Goal: Transaction & Acquisition: Purchase product/service

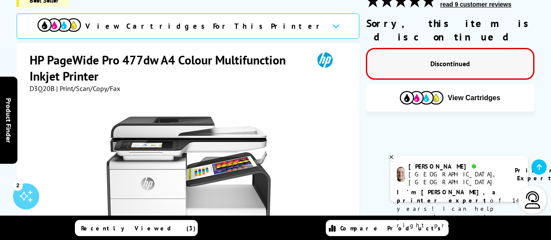
scroll to position [131, 0]
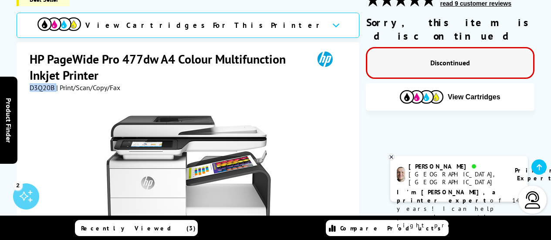
drag, startPoint x: 56, startPoint y: 86, endPoint x: 27, endPoint y: 87, distance: 28.3
click at [27, 87] on div "HP PageWide Pro 477dw A4 Colour Multifunction Inkjet Printer D3Q20B | Print/Sca…" at bounding box center [188, 237] width 343 height 390
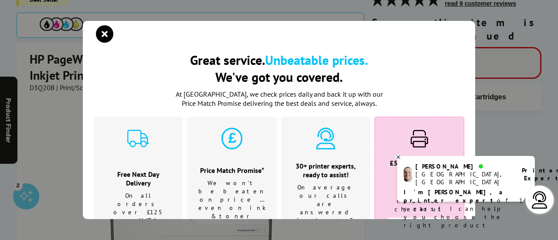
drag, startPoint x: 36, startPoint y: 88, endPoint x: 233, endPoint y: 26, distance: 206.8
click at [233, 26] on div "Great service. Unbeatable prices. We've got you covered. Great service. Unbeata…" at bounding box center [279, 120] width 392 height 198
click at [92, 37] on div "Great service. Unbeatable prices. We've got you covered. Great service. Unbeata…" at bounding box center [279, 120] width 392 height 198
click at [112, 28] on icon "close modal" at bounding box center [104, 33] width 17 height 17
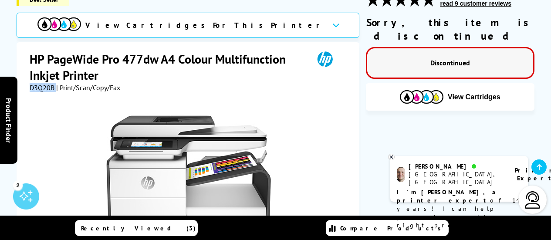
drag, startPoint x: 55, startPoint y: 87, endPoint x: 27, endPoint y: 86, distance: 27.9
click at [27, 86] on div "HP PageWide Pro 477dw A4 Colour Multifunction Inkjet Printer D3Q20B | Print/Sca…" at bounding box center [188, 237] width 343 height 390
copy div "D3Q20B"
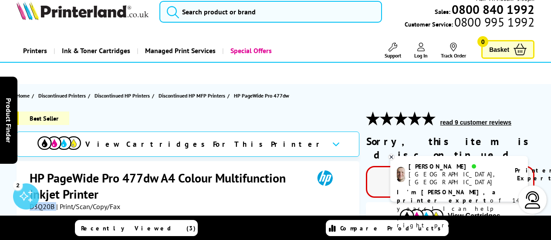
scroll to position [0, 0]
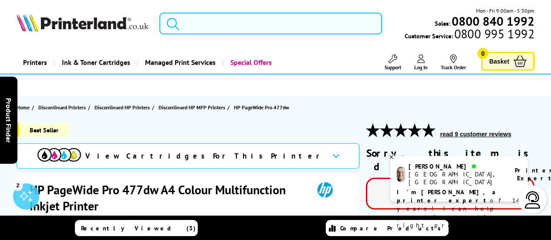
click at [203, 20] on input "search" at bounding box center [271, 24] width 223 height 22
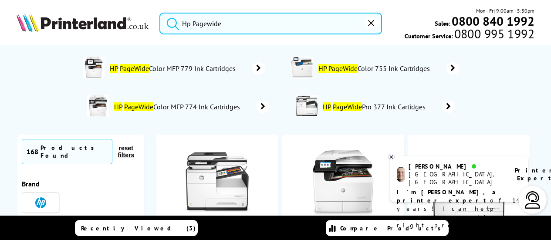
type input "Hp Pagewide"
click at [160, 13] on button "submit" at bounding box center [171, 22] width 22 height 19
click at [248, 24] on input "Hp Pagewide" at bounding box center [271, 24] width 223 height 22
click at [160, 13] on button "submit" at bounding box center [171, 22] width 22 height 19
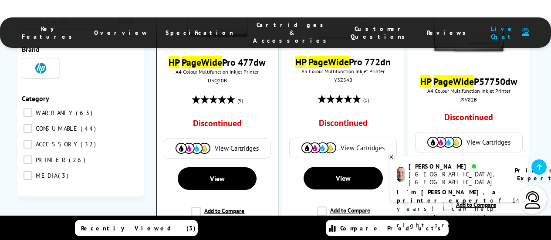
scroll to position [479, 0]
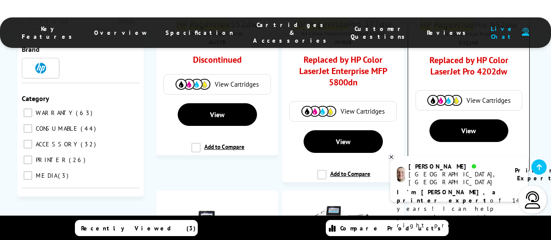
click at [478, 65] on link "Replaced by HP Color LaserJet Pro 4202dw" at bounding box center [469, 67] width 90 height 27
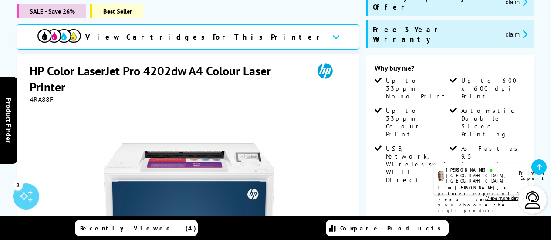
scroll to position [174, 0]
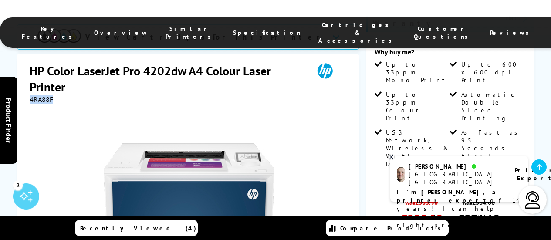
drag, startPoint x: 56, startPoint y: 47, endPoint x: 27, endPoint y: 45, distance: 29.3
drag, startPoint x: 34, startPoint y: 43, endPoint x: 314, endPoint y: 81, distance: 282.8
click at [314, 104] on div at bounding box center [189, 202] width 319 height 197
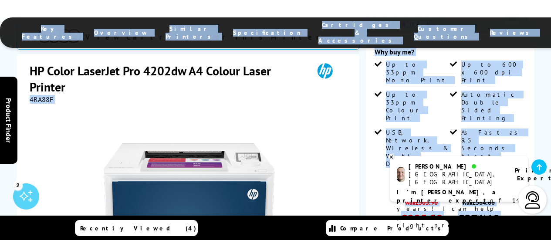
drag, startPoint x: 54, startPoint y: 42, endPoint x: 28, endPoint y: 45, distance: 25.9
click at [55, 104] on div at bounding box center [189, 202] width 319 height 197
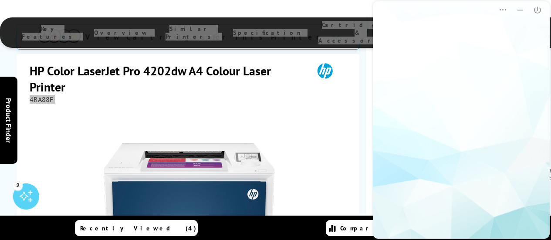
scroll to position [0, 0]
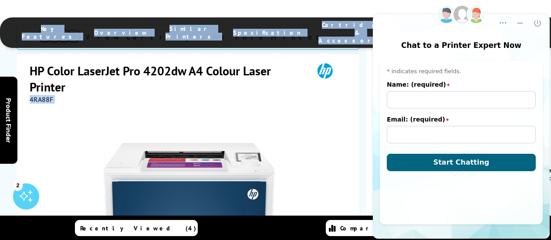
click at [26, 44] on div "Key Features Overview Similar Printers Specification Cartridges & Accessories C…" at bounding box center [275, 26] width 551 height 52
click at [56, 95] on div "4RA88F" at bounding box center [189, 99] width 319 height 9
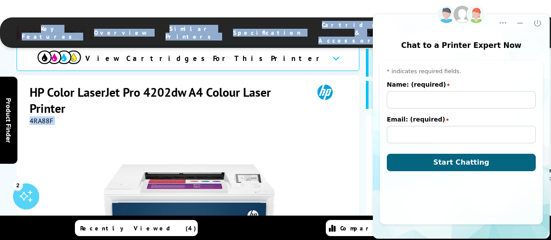
scroll to position [174, 0]
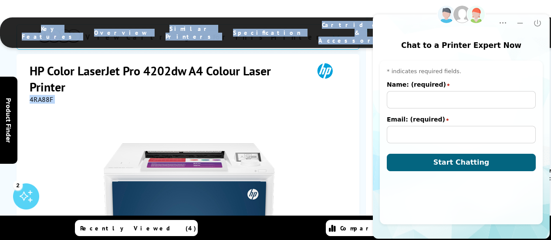
click at [73, 104] on div at bounding box center [189, 202] width 319 height 197
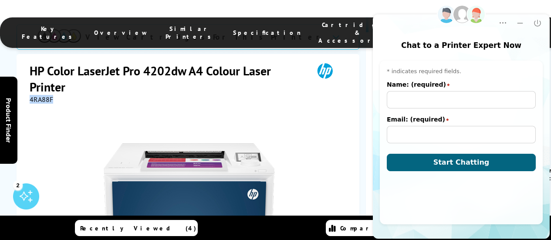
drag, startPoint x: 59, startPoint y: 44, endPoint x: 28, endPoint y: 46, distance: 31.4
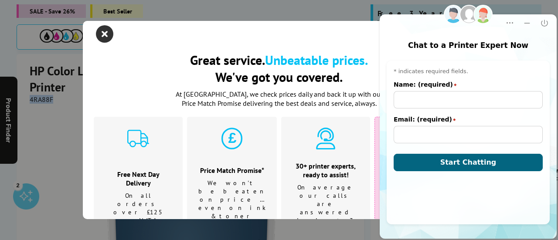
click at [104, 29] on icon "close modal" at bounding box center [104, 33] width 17 height 17
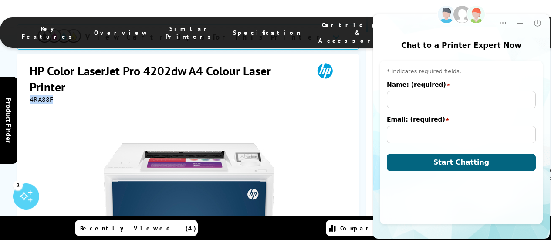
copy span "4RA88F"
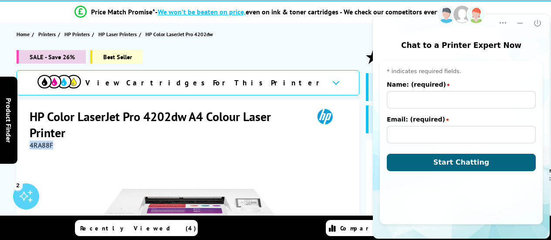
scroll to position [44, 0]
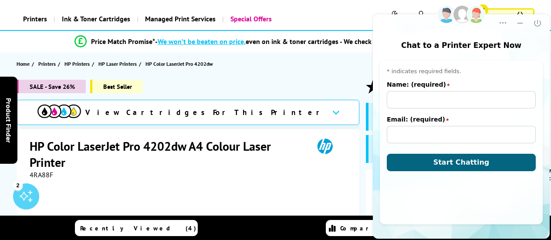
click at [208, 116] on span "View Cartridges For This Printer" at bounding box center [205, 113] width 240 height 10
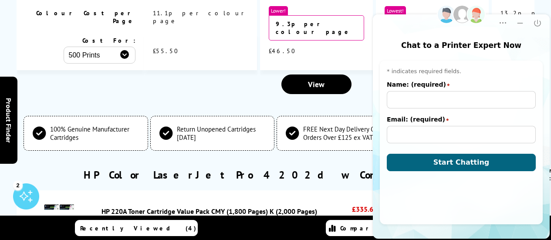
scroll to position [2359, 0]
